Goal: Find specific page/section: Find specific page/section

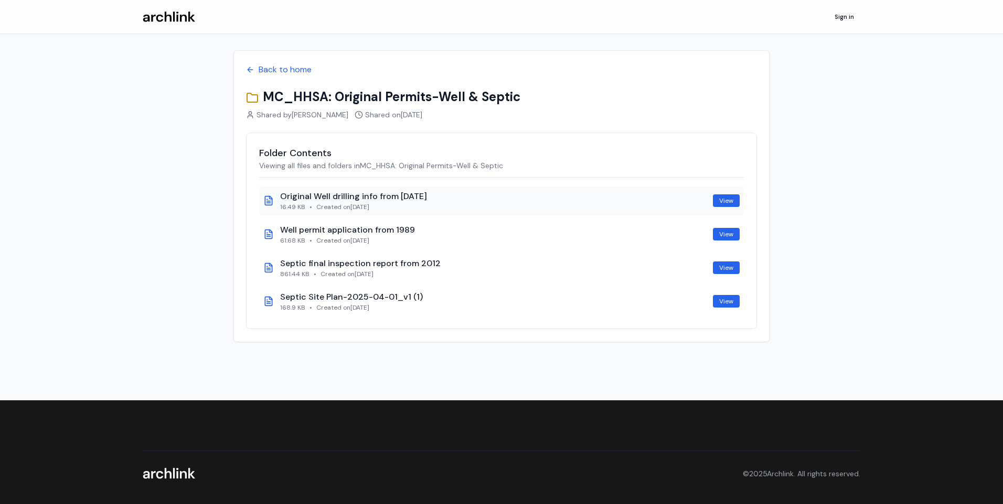
click at [264, 201] on icon at bounding box center [268, 201] width 10 height 10
click at [724, 198] on link "View" at bounding box center [726, 201] width 27 height 13
click at [729, 233] on link "View" at bounding box center [726, 234] width 27 height 13
click at [731, 271] on link "View" at bounding box center [726, 268] width 27 height 13
click at [718, 302] on link "View" at bounding box center [726, 301] width 27 height 13
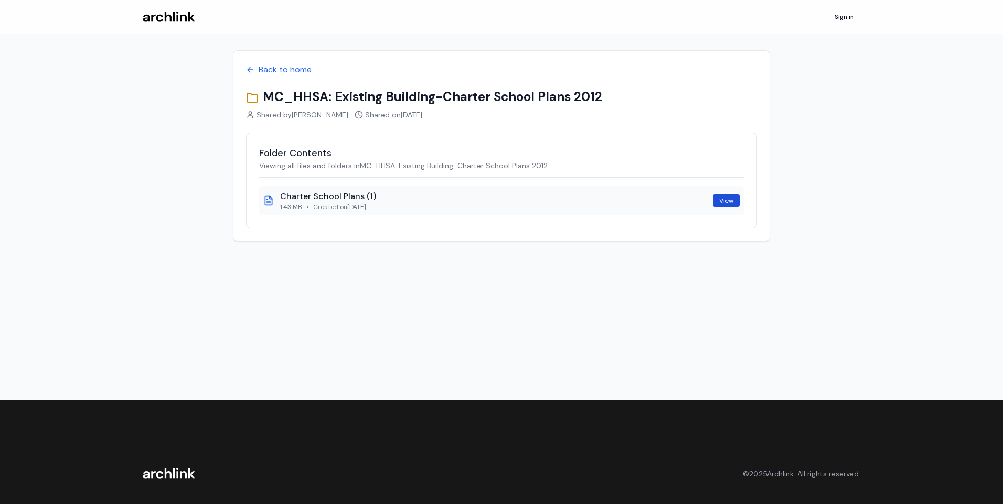
click at [730, 200] on link "View" at bounding box center [726, 201] width 27 height 13
